Goal: Information Seeking & Learning: Learn about a topic

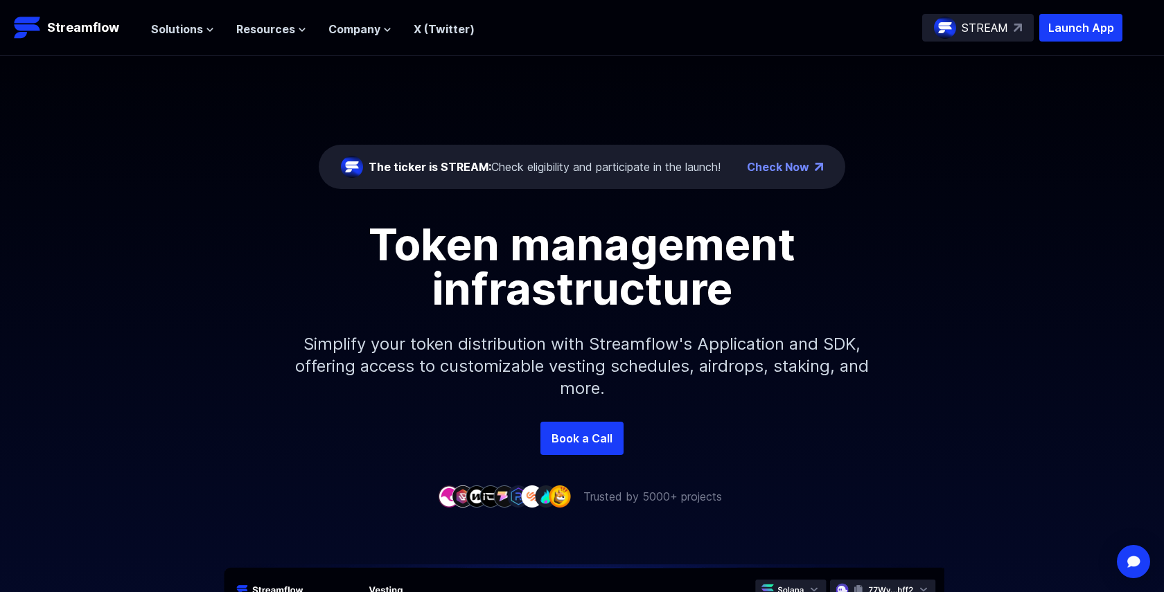
click at [516, 172] on div "The ticker is STREAM: Check eligibility and participate in the launch!" at bounding box center [544, 167] width 352 height 17
click at [774, 153] on div "The ticker is STREAM: Check eligibility and participate in the launch! Check Now" at bounding box center [582, 167] width 526 height 44
click at [774, 168] on link "Check Now" at bounding box center [778, 167] width 62 height 17
click at [197, 30] on span "Solutions" at bounding box center [177, 29] width 52 height 17
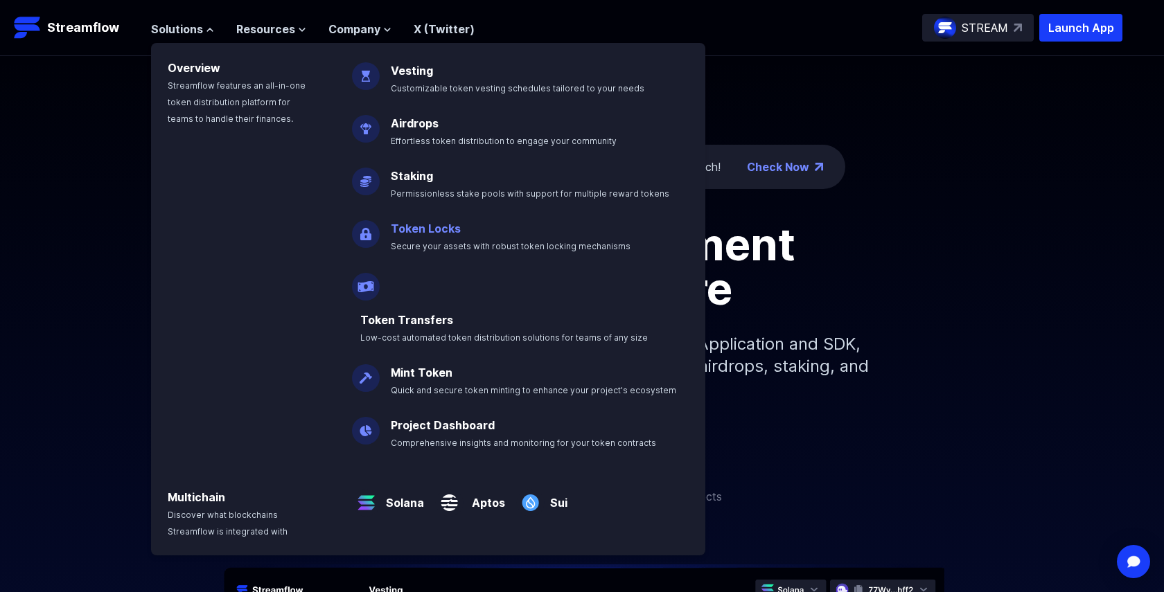
click at [391, 225] on link "Token Locks" at bounding box center [426, 229] width 70 height 14
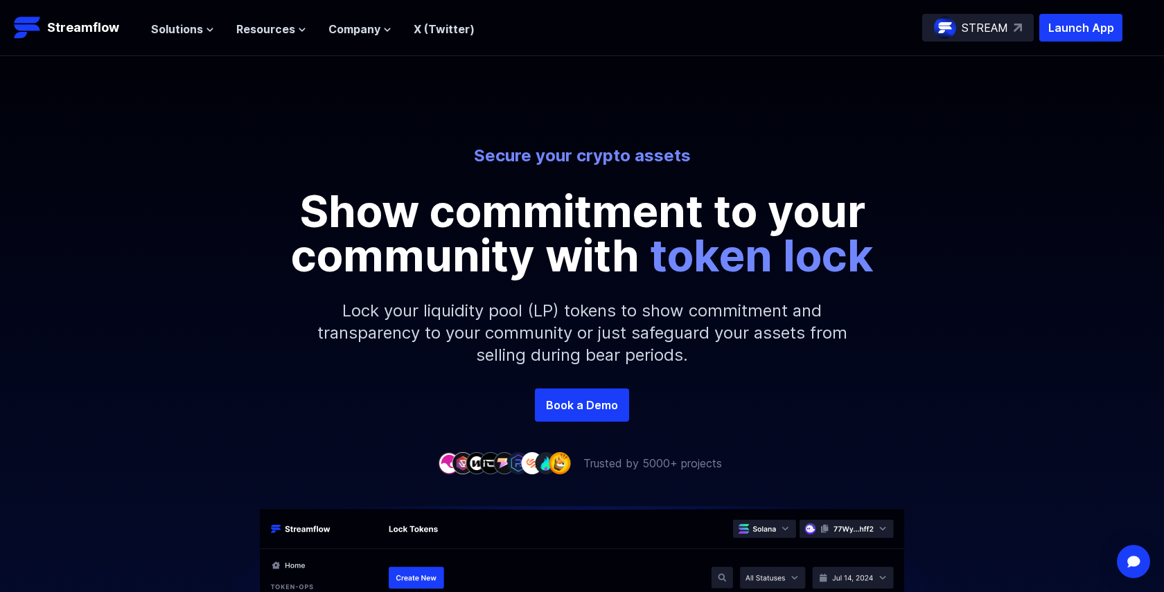
click at [1008, 24] on div "STREAM" at bounding box center [978, 28] width 112 height 28
